Goal: Navigation & Orientation: Go to known website

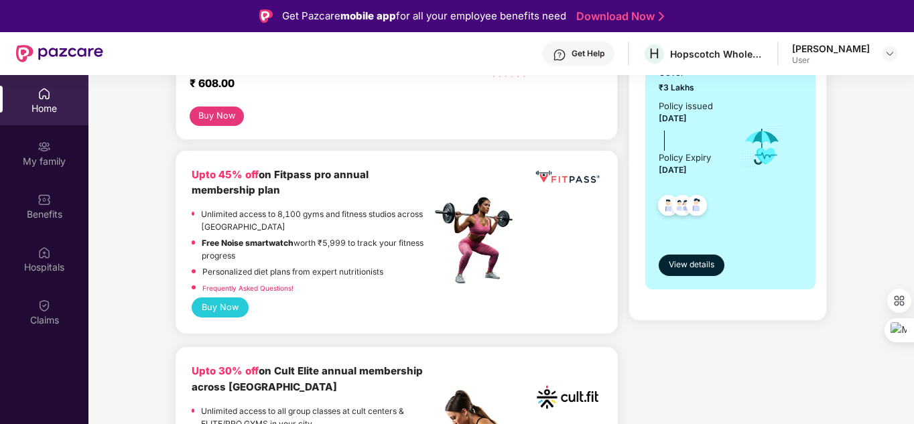
scroll to position [288, 0]
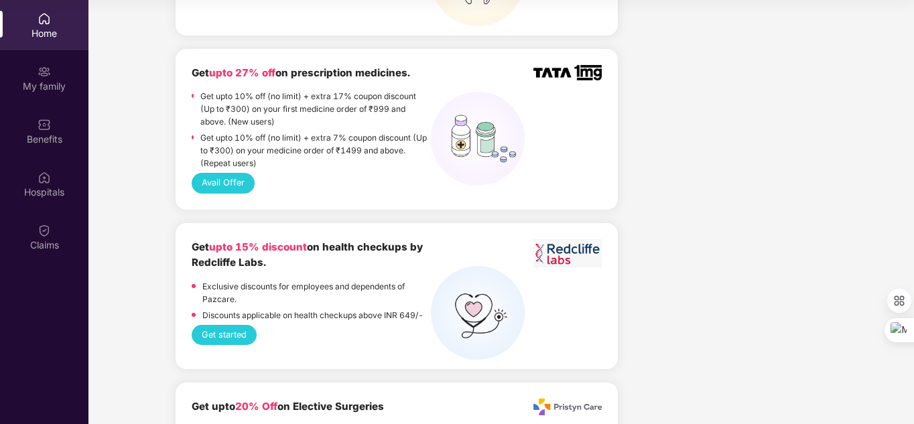
scroll to position [1234, 0]
